Goal: Understand process/instructions

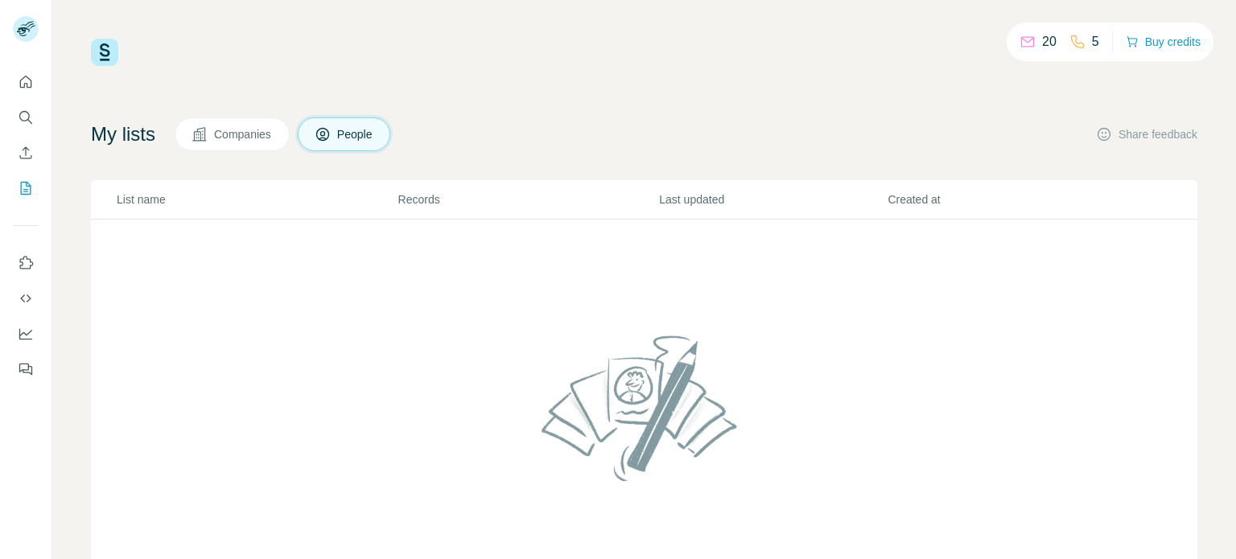
click at [377, 315] on td at bounding box center [644, 418] width 1106 height 396
click at [21, 86] on icon "Quick start" at bounding box center [26, 82] width 16 height 16
